Goal: Task Accomplishment & Management: Complete application form

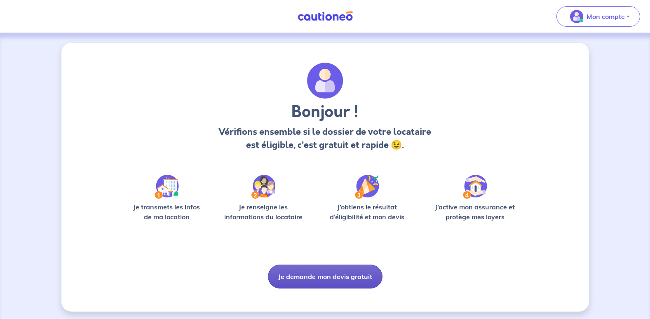
click at [337, 279] on button "Je demande mon devis gratuit" at bounding box center [325, 276] width 115 height 24
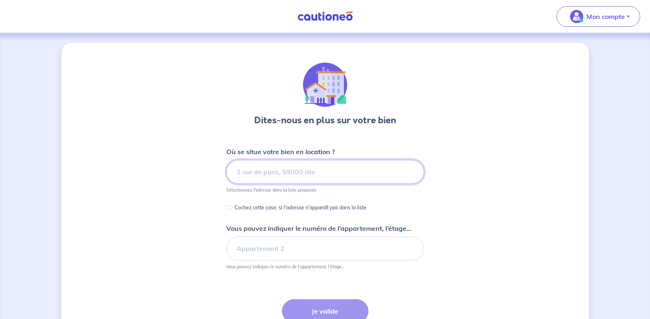
click at [279, 171] on input at bounding box center [325, 172] width 198 height 24
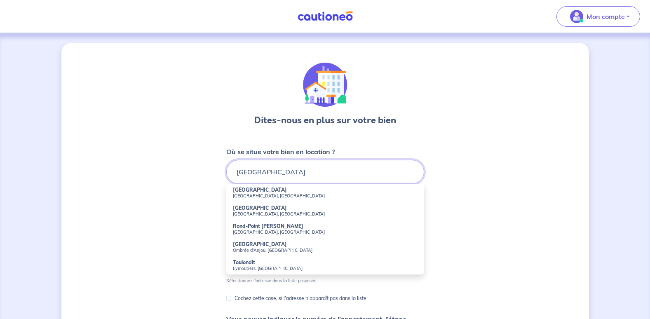
click at [279, 171] on input "[GEOGRAPHIC_DATA]" at bounding box center [325, 172] width 198 height 24
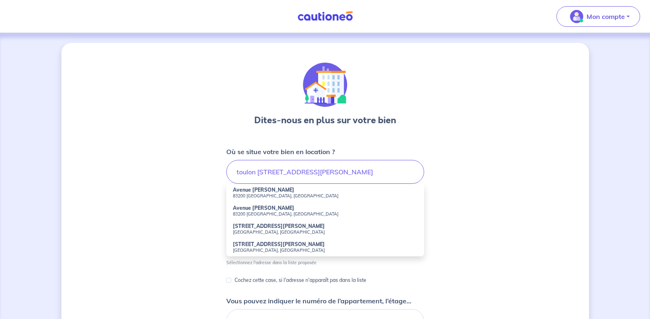
click at [250, 194] on small "83200 [GEOGRAPHIC_DATA], [GEOGRAPHIC_DATA]" at bounding box center [325, 196] width 185 height 6
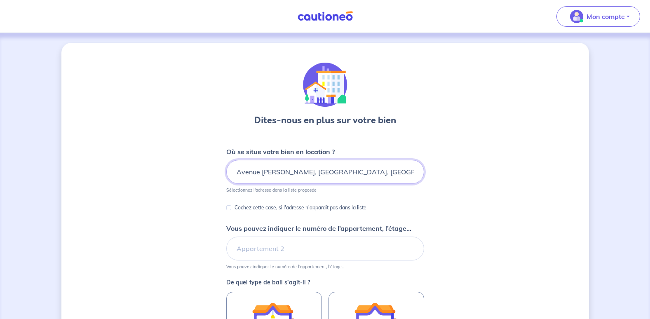
click at [236, 170] on input "Avenue [PERSON_NAME], [GEOGRAPHIC_DATA], [GEOGRAPHIC_DATA]" at bounding box center [325, 172] width 198 height 24
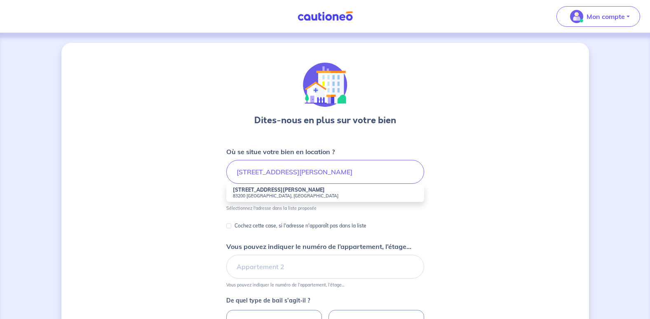
click at [248, 197] on small "83200 [GEOGRAPHIC_DATA], [GEOGRAPHIC_DATA]" at bounding box center [325, 196] width 185 height 6
type input "[STREET_ADDRESS][PERSON_NAME]"
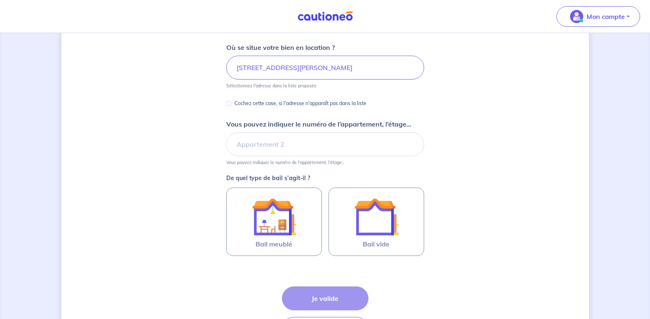
scroll to position [124, 0]
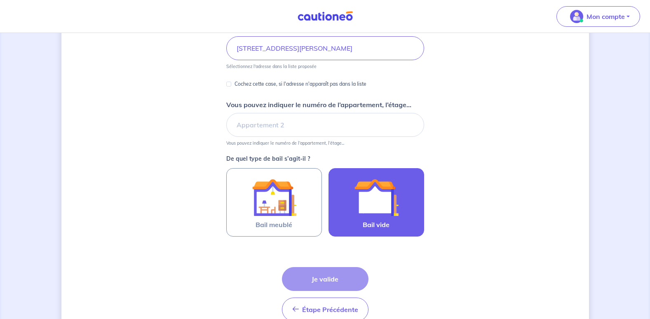
click at [376, 202] on img at bounding box center [376, 197] width 44 height 44
click at [0, 0] on input "Bail vide" at bounding box center [0, 0] width 0 height 0
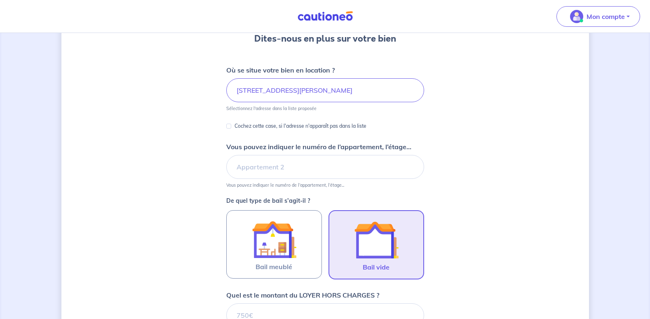
scroll to position [69, 0]
